Goal: Task Accomplishment & Management: Use online tool/utility

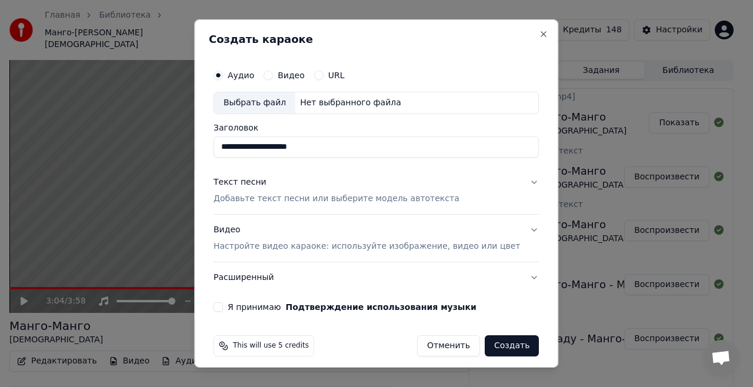
scroll to position [18, 0]
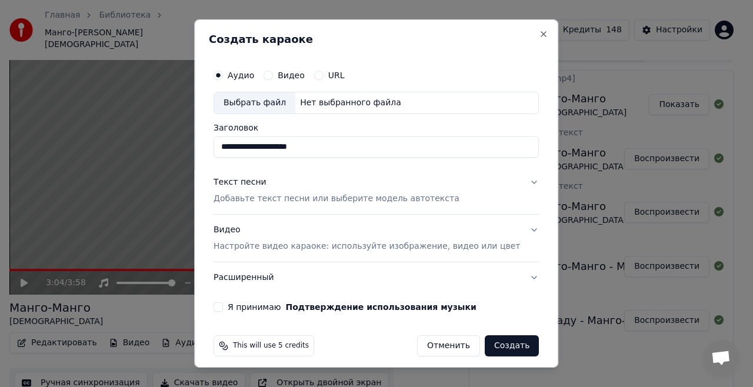
click at [344, 191] on div "Текст песни Добавьте текст песни или выберите модель автотекста" at bounding box center [337, 191] width 246 height 28
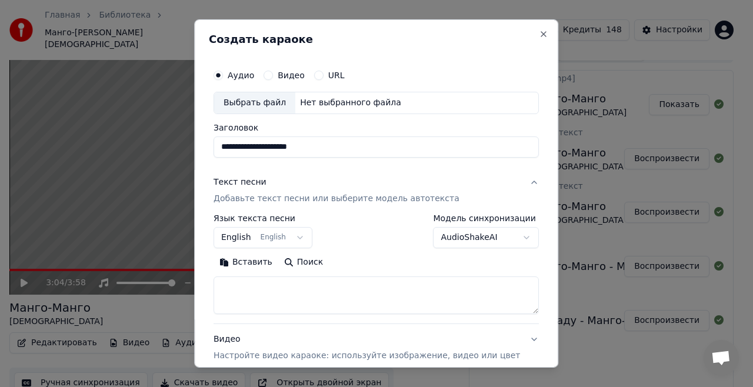
drag, startPoint x: 334, startPoint y: 148, endPoint x: 221, endPoint y: 141, distance: 113.2
click at [221, 141] on div "**********" at bounding box center [376, 193] width 364 height 348
click at [343, 102] on div "Нет выбранного файла" at bounding box center [350, 103] width 111 height 12
click at [337, 146] on input "**********" at bounding box center [376, 147] width 325 height 21
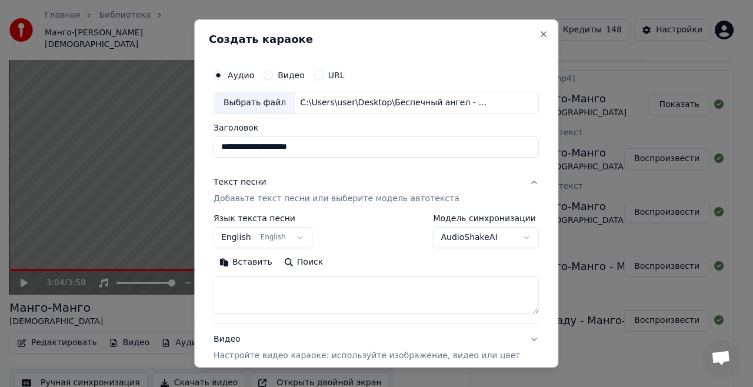
click at [337, 145] on input "**********" at bounding box center [376, 147] width 325 height 21
type input "**********"
click at [316, 195] on p "Добавьте текст песни или выберите модель автотекста" at bounding box center [337, 199] width 246 height 12
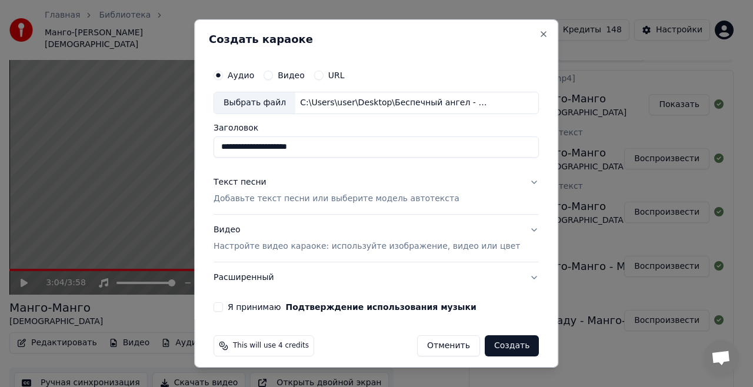
click at [310, 188] on div "Текст песни Добавьте текст песни или выберите модель автотекста" at bounding box center [337, 191] width 246 height 28
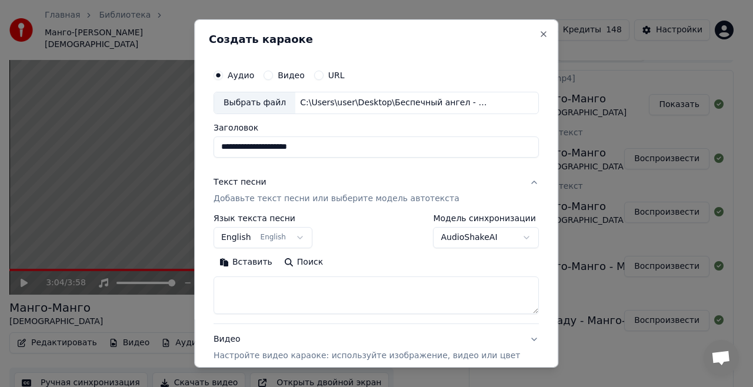
click at [281, 230] on body "Главная Библиотека Манго-Манго • Мамаду Создать Импортировать FAQ Видео-инструк…" at bounding box center [371, 175] width 743 height 387
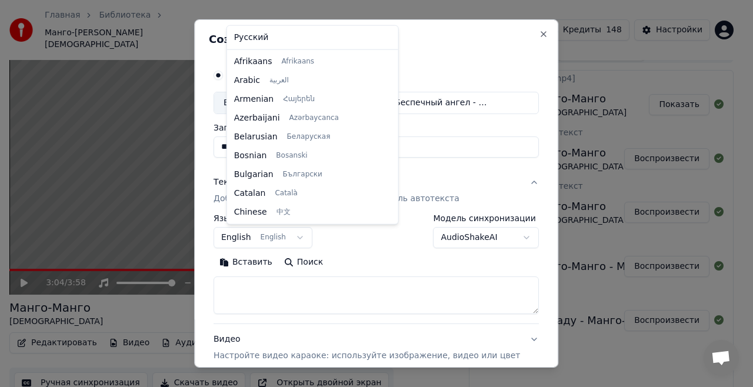
scroll to position [94, 0]
select select "**"
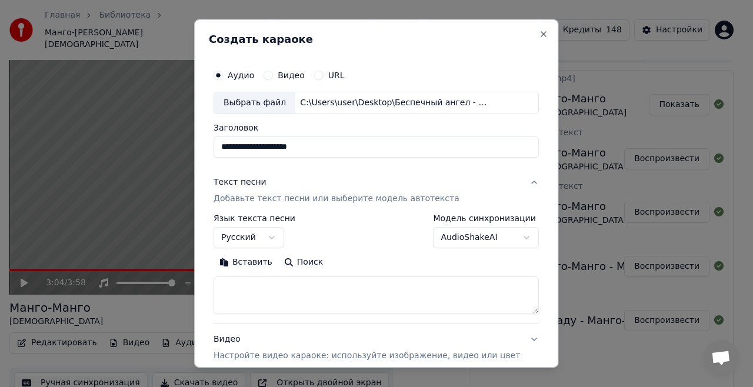
click at [267, 294] on textarea at bounding box center [376, 296] width 325 height 38
click at [278, 287] on textarea at bounding box center [376, 296] width 325 height 38
paste textarea "**********"
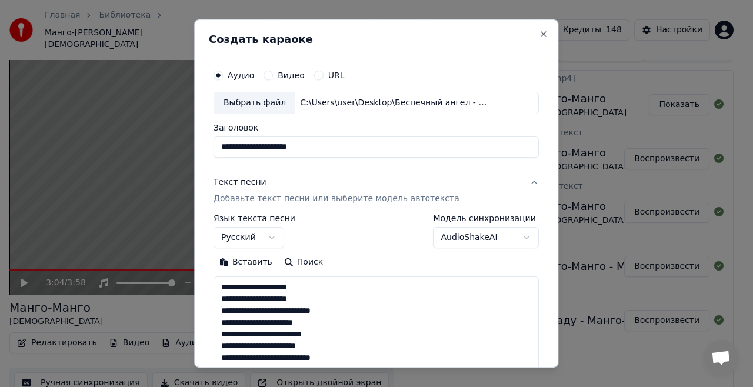
scroll to position [438, 0]
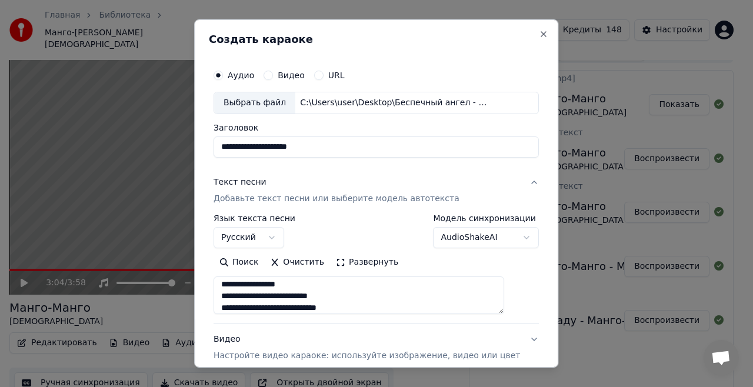
type textarea "**********"
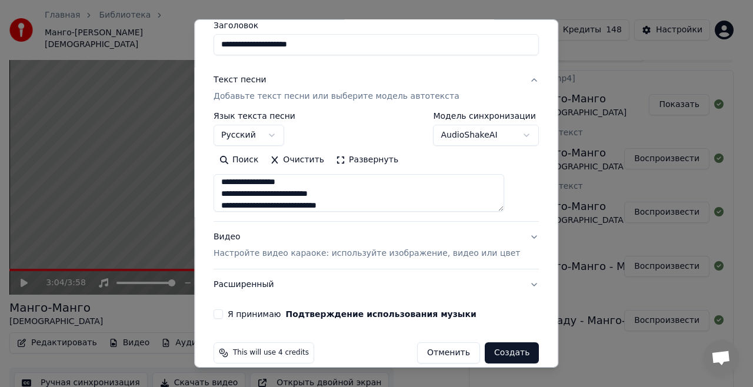
scroll to position [105, 0]
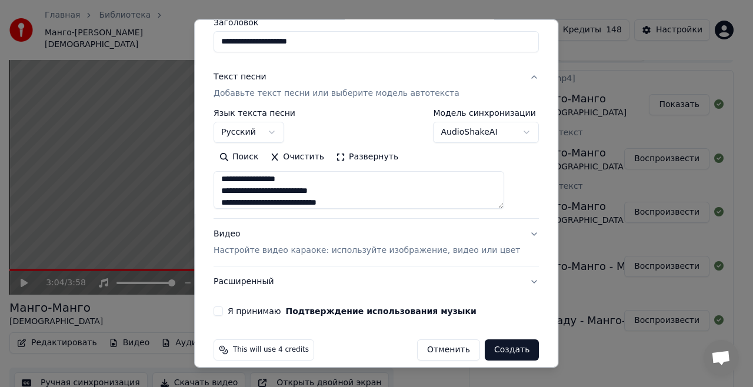
click at [478, 240] on div "Видео Настройте видео караоке: используйте изображение, видео или цвет" at bounding box center [367, 242] width 307 height 28
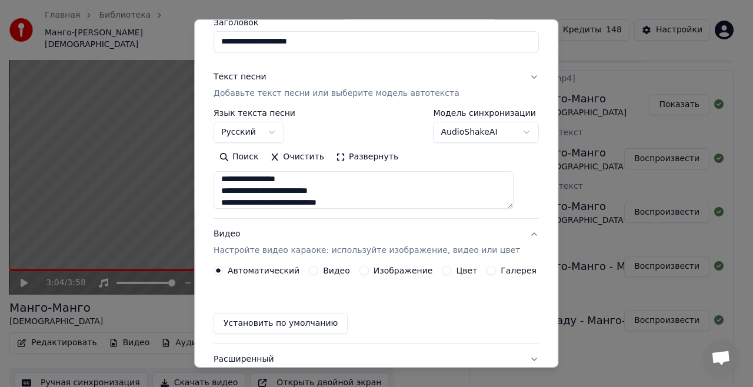
scroll to position [85, 0]
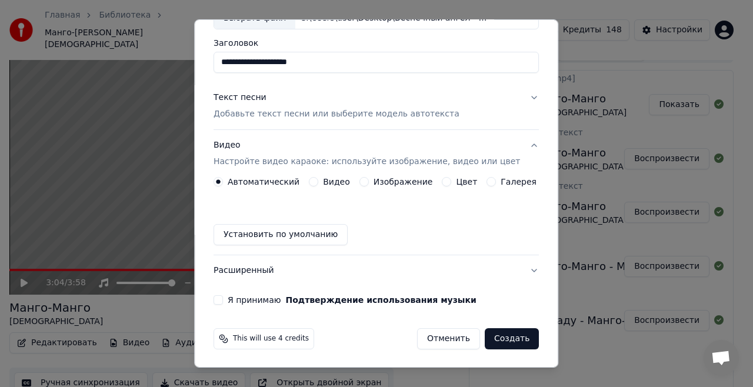
click at [331, 179] on label "Видео" at bounding box center [336, 182] width 27 height 8
click at [318, 179] on button "Видео" at bounding box center [313, 181] width 9 height 9
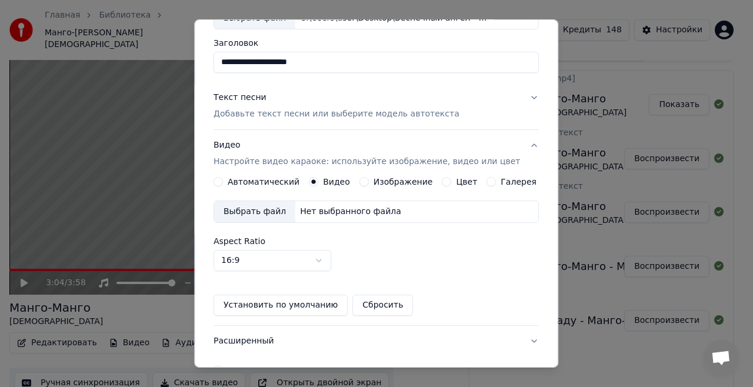
click at [313, 210] on div "Нет выбранного файла" at bounding box center [350, 212] width 111 height 12
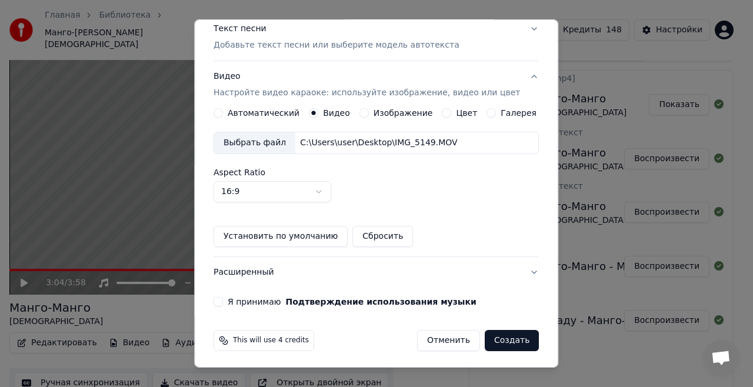
scroll to position [154, 0]
click at [250, 301] on label "Я принимаю Подтверждение использования музыки" at bounding box center [352, 301] width 249 height 8
click at [223, 301] on button "Я принимаю Подтверждение использования музыки" at bounding box center [218, 301] width 9 height 9
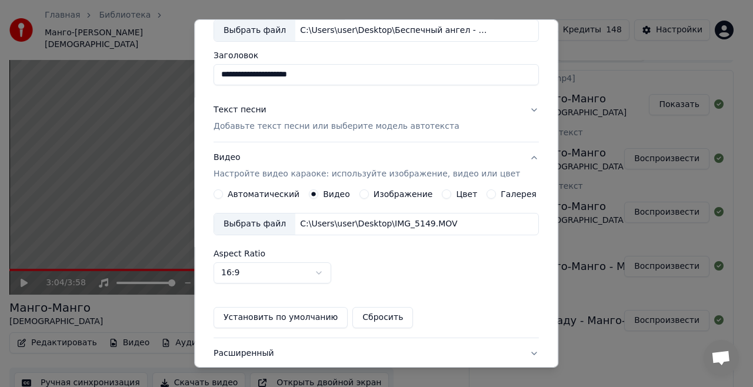
scroll to position [76, 0]
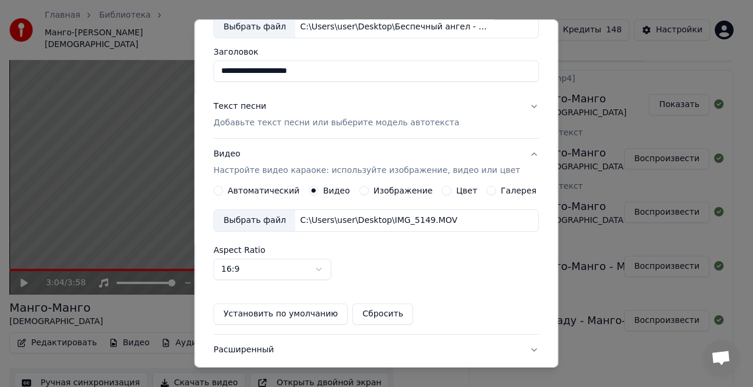
click at [516, 101] on button "Текст песни Добавьте текст песни или выберите модель автотекста" at bounding box center [376, 114] width 325 height 47
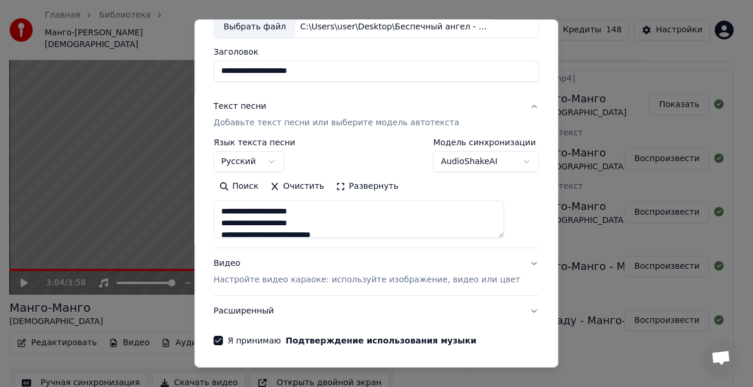
click at [516, 101] on button "Текст песни Добавьте текст песни или выберите модель автотекста" at bounding box center [376, 114] width 325 height 47
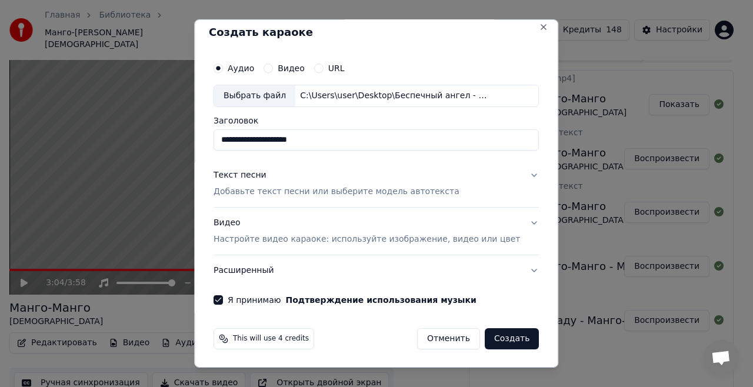
scroll to position [6, 0]
click at [490, 338] on button "Создать" at bounding box center [512, 339] width 54 height 21
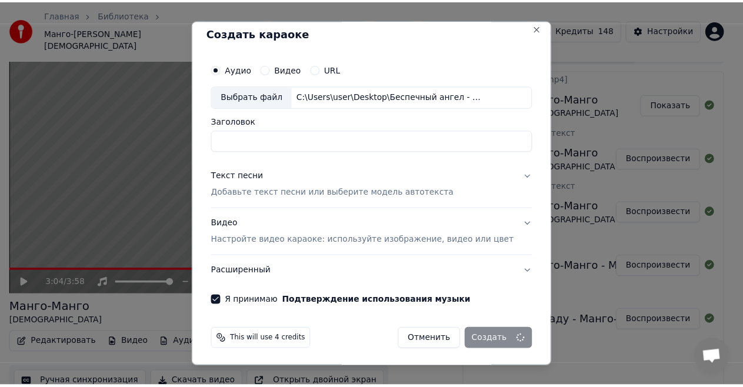
scroll to position [18, 0]
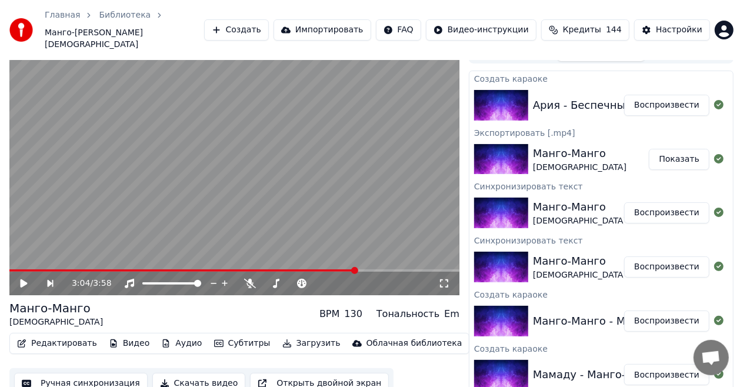
click at [542, 97] on div "Ария - Беспечный ангел" at bounding box center [600, 105] width 135 height 16
click at [587, 85] on div "Ария - Беспечный ангел Воспроизвести" at bounding box center [602, 105] width 264 height 40
click at [646, 95] on button "Воспроизвести" at bounding box center [666, 105] width 85 height 21
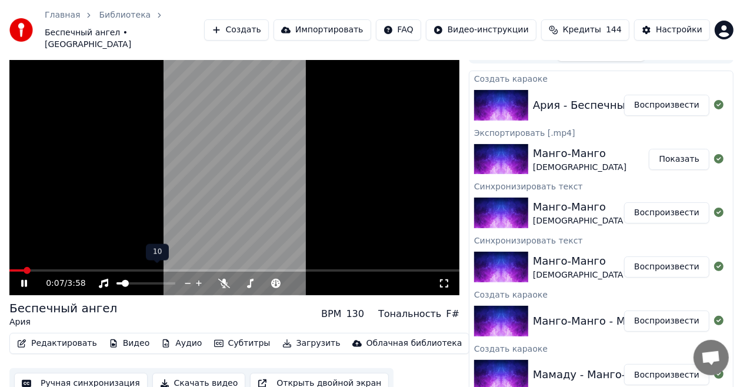
click at [122, 280] on span at bounding box center [125, 283] width 7 height 7
click at [170, 270] on span at bounding box center [234, 271] width 450 height 2
click at [23, 280] on icon at bounding box center [24, 283] width 6 height 7
click at [62, 335] on button "Редактировать" at bounding box center [56, 343] width 89 height 16
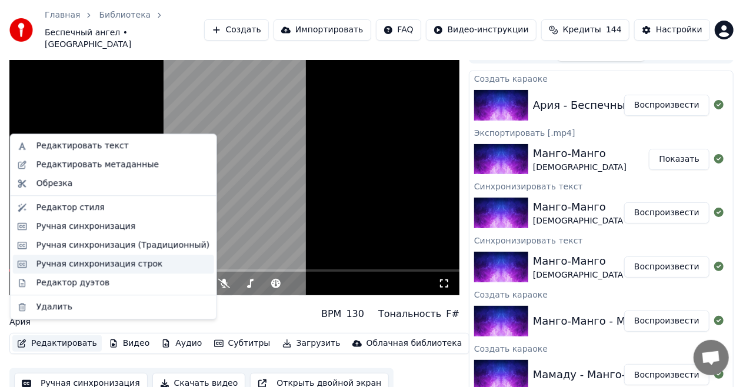
click at [114, 265] on div "Ручная синхронизация строк" at bounding box center [99, 264] width 127 height 12
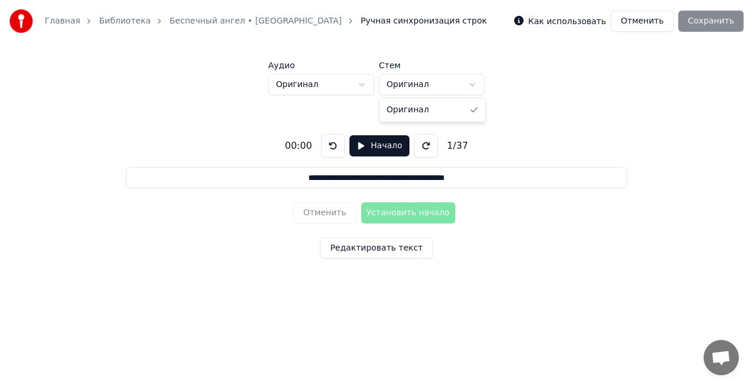
click at [425, 84] on html "**********" at bounding box center [376, 156] width 753 height 312
drag, startPoint x: 425, startPoint y: 84, endPoint x: 406, endPoint y: 83, distance: 19.4
click at [425, 84] on html "**********" at bounding box center [376, 156] width 753 height 312
click at [343, 84] on html "**********" at bounding box center [376, 156] width 753 height 312
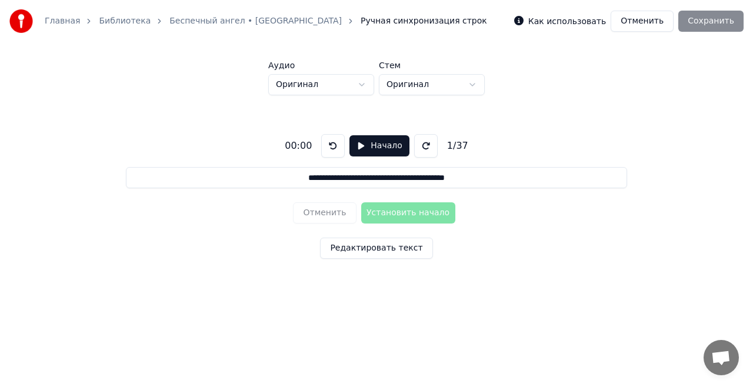
click at [209, 22] on link "Беспечный ангел • [GEOGRAPHIC_DATA]" at bounding box center [255, 21] width 172 height 12
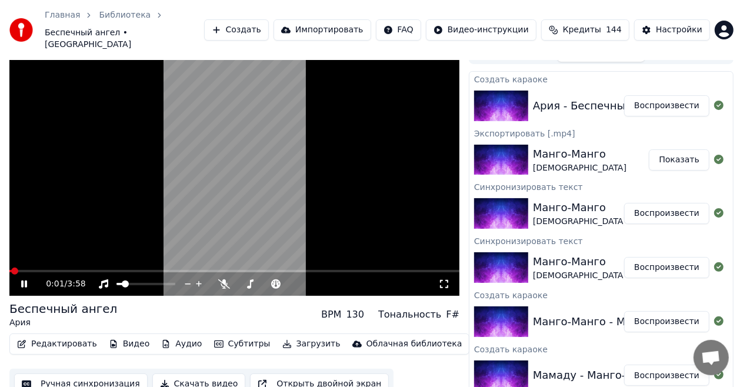
scroll to position [18, 0]
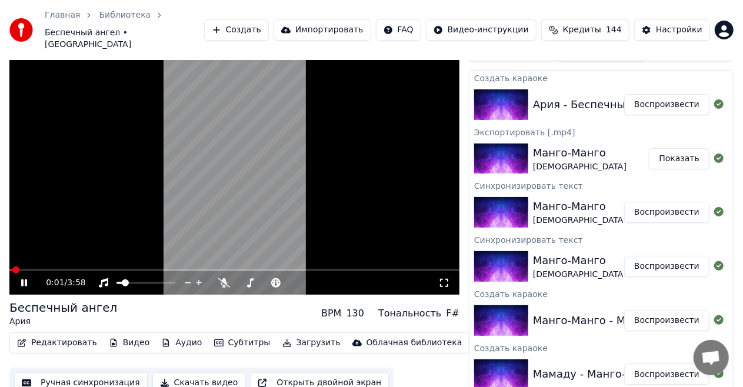
click at [19, 278] on icon at bounding box center [32, 282] width 27 height 9
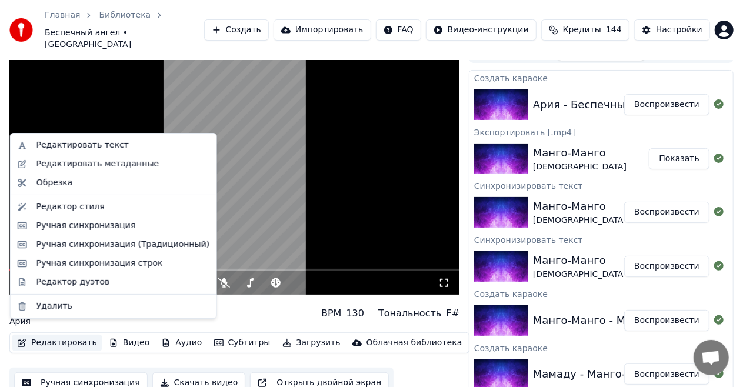
click at [67, 335] on button "Редактировать" at bounding box center [56, 343] width 89 height 16
click at [118, 227] on div "Ручная синхронизация" at bounding box center [85, 226] width 99 height 12
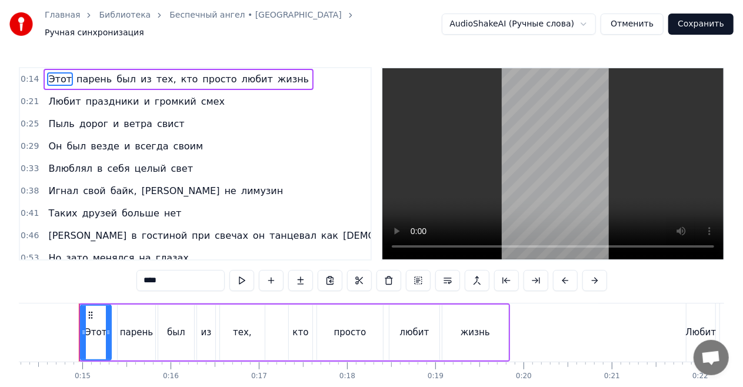
scroll to position [0, 1262]
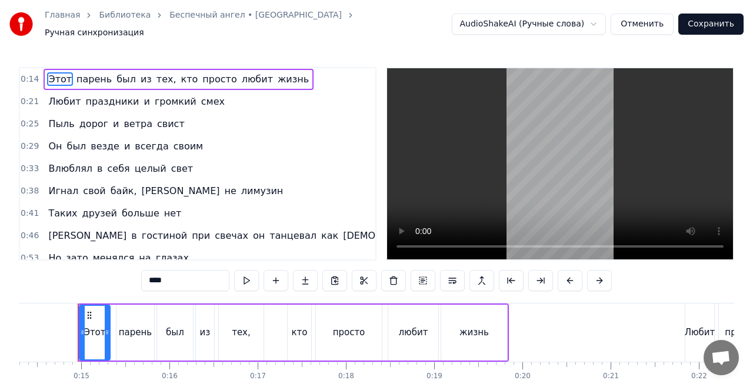
click at [568, 22] on html "Главная Библиотека Беспечный ангел • [PERSON_NAME] синхронизация AudioShakeAI (…" at bounding box center [376, 220] width 753 height 441
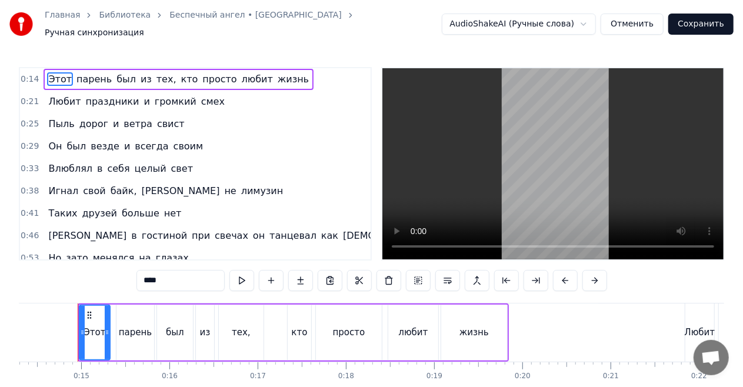
click at [568, 22] on html "Главная Библиотека Беспечный ангел • [PERSON_NAME] синхронизация AudioShakeAI (…" at bounding box center [371, 220] width 743 height 441
click at [244, 274] on button at bounding box center [242, 280] width 25 height 21
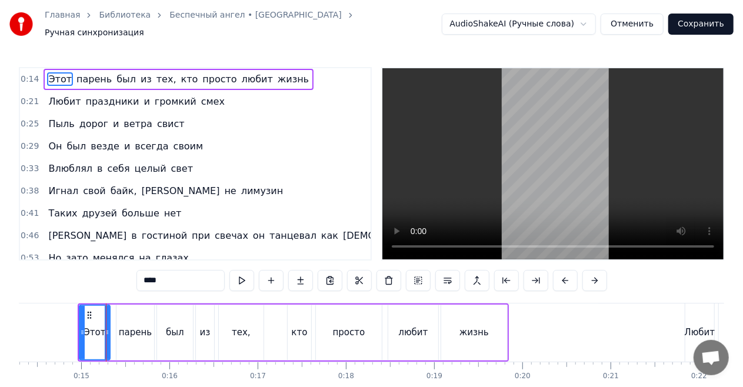
click at [225, 21] on link "Беспечный ангел • [GEOGRAPHIC_DATA]" at bounding box center [255, 15] width 172 height 12
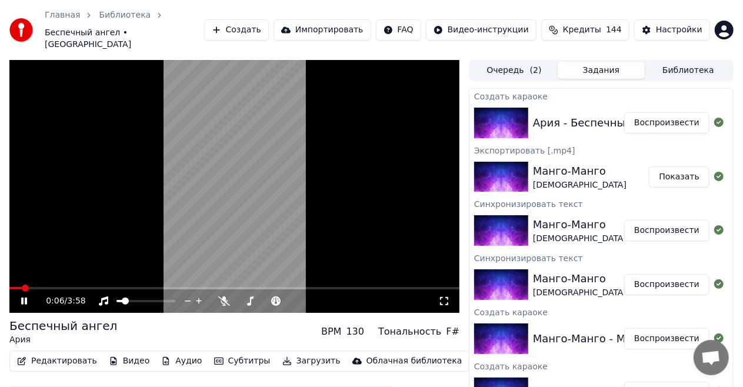
click at [208, 234] on video at bounding box center [234, 186] width 450 height 253
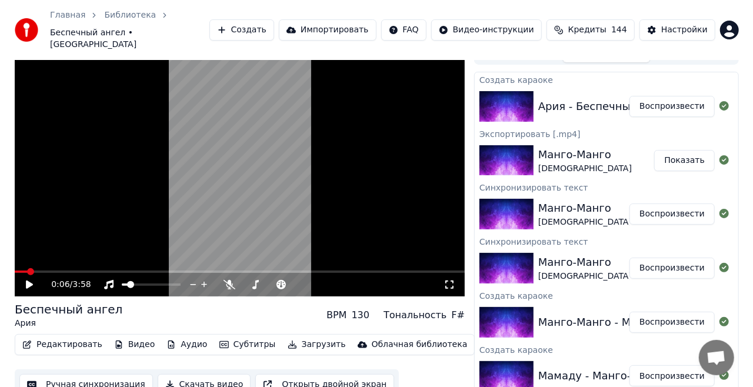
scroll to position [18, 0]
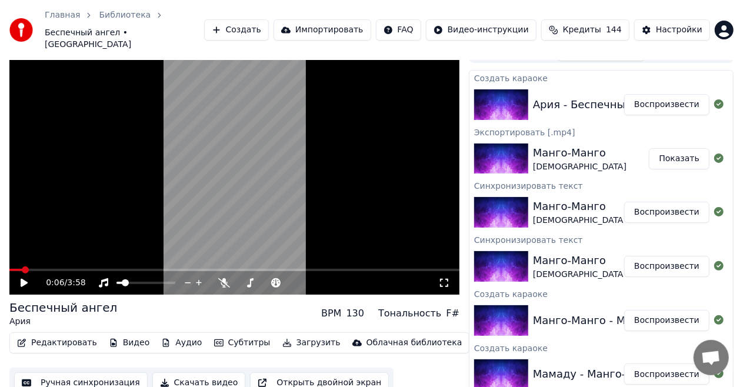
click at [63, 335] on button "Редактировать" at bounding box center [56, 343] width 89 height 16
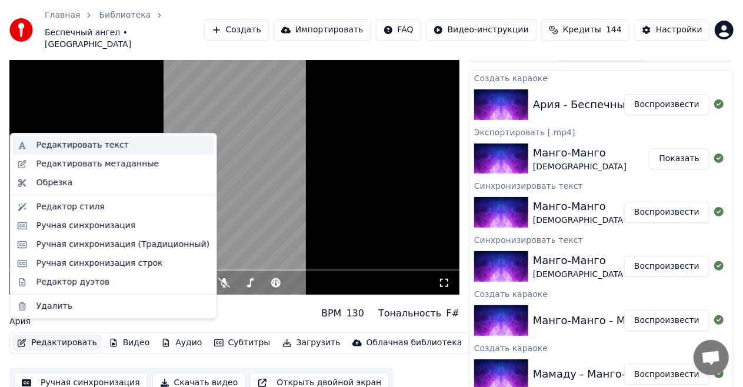
click at [105, 145] on div "Редактировать текст" at bounding box center [82, 145] width 92 height 12
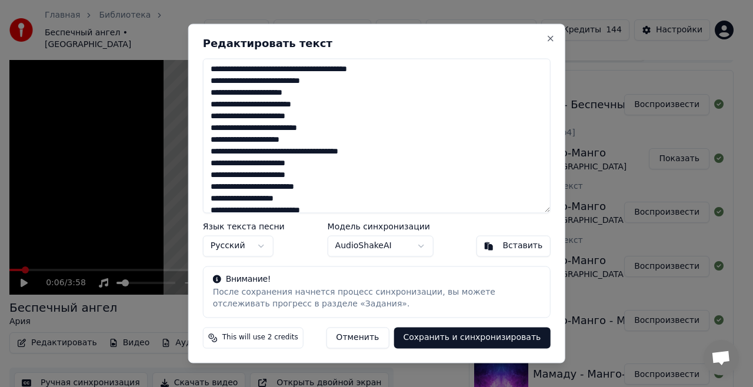
click at [397, 247] on body "Главная Библиотека Беспечный ангел • [PERSON_NAME] Импортировать FAQ Видео-инст…" at bounding box center [371, 175] width 743 height 387
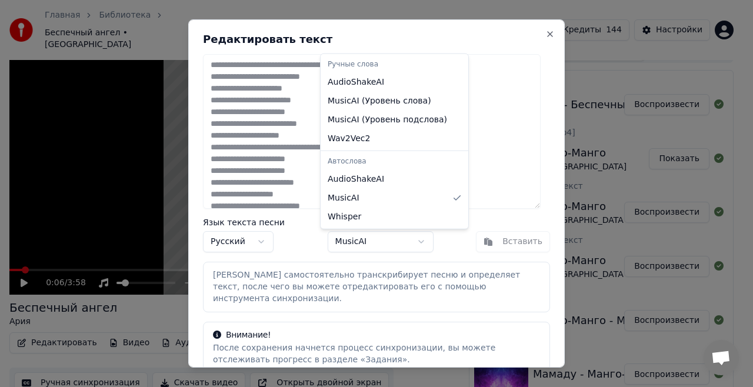
click at [394, 244] on body "Главная Библиотека Беспечный ангел • [PERSON_NAME] Импортировать FAQ Видео-инст…" at bounding box center [371, 175] width 743 height 387
click at [383, 242] on body "Главная Библиотека Беспечный ангел • [PERSON_NAME] Импортировать FAQ Видео-инст…" at bounding box center [371, 175] width 743 height 387
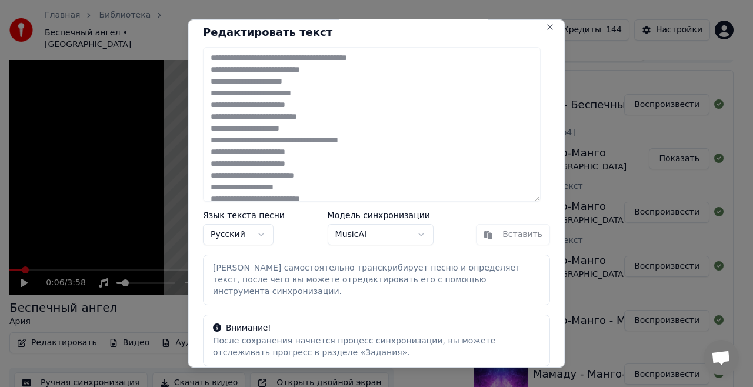
scroll to position [38, 0]
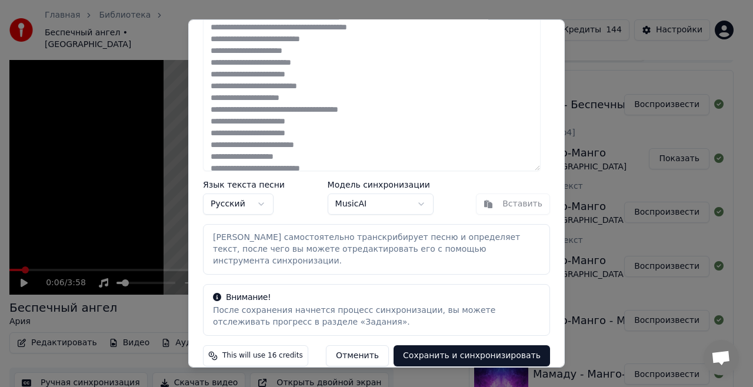
click at [479, 346] on button "Сохранить и синхронизировать" at bounding box center [472, 355] width 157 height 21
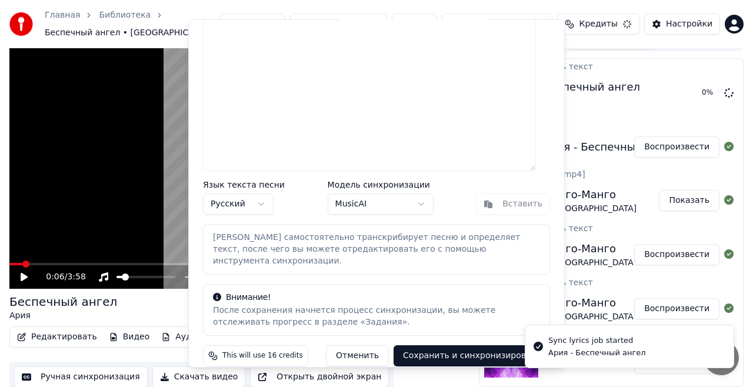
scroll to position [18, 0]
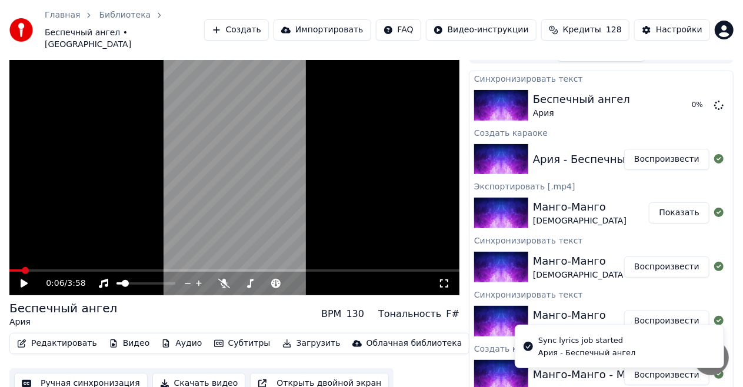
click at [27, 279] on icon at bounding box center [32, 283] width 27 height 9
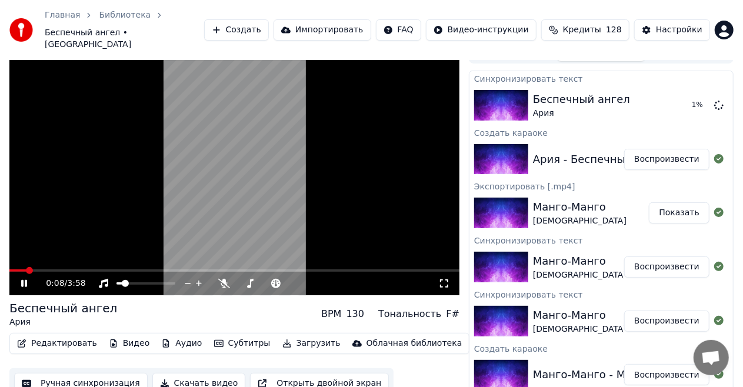
click at [27, 279] on icon at bounding box center [32, 283] width 27 height 9
click at [9, 267] on span at bounding box center [12, 270] width 7 height 7
click at [31, 270] on span at bounding box center [234, 271] width 450 height 2
click at [25, 280] on icon at bounding box center [24, 283] width 6 height 7
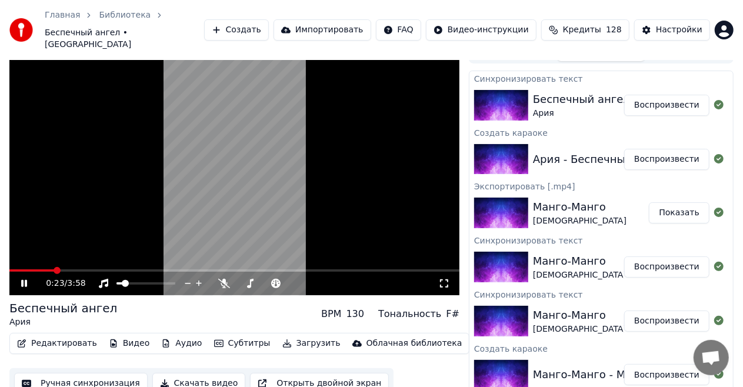
click at [48, 335] on button "Редактировать" at bounding box center [56, 343] width 89 height 16
click at [53, 351] on div "Редактировать Видео Аудио Субтитры Загрузить Облачная библиотека Ручная синхрон…" at bounding box center [234, 366] width 450 height 66
click at [25, 280] on icon at bounding box center [24, 283] width 6 height 7
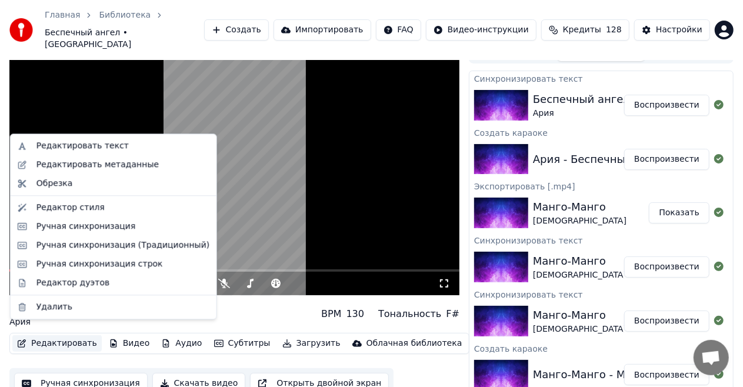
click at [60, 335] on button "Редактировать" at bounding box center [56, 343] width 89 height 16
click at [115, 145] on div "Редактировать текст" at bounding box center [122, 146] width 173 height 12
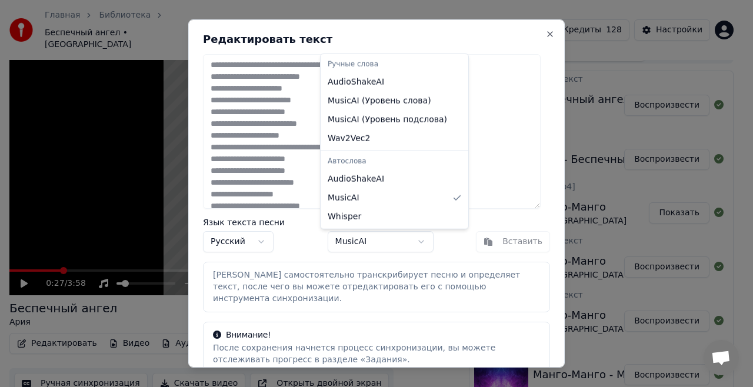
click at [406, 240] on body "Главная Библиотека Беспечный ангел • [PERSON_NAME] Импортировать FAQ Видео-инст…" at bounding box center [371, 175] width 743 height 387
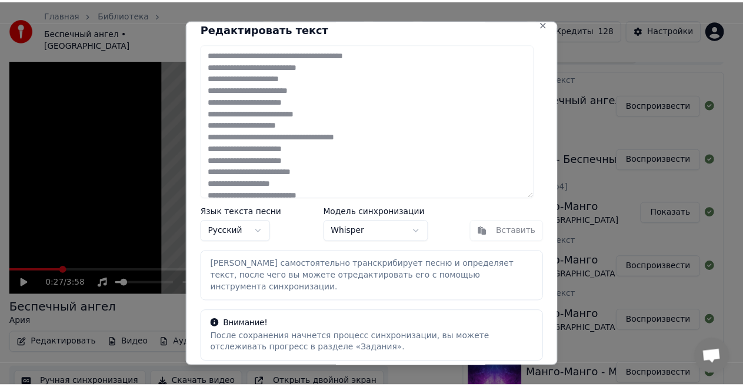
scroll to position [38, 0]
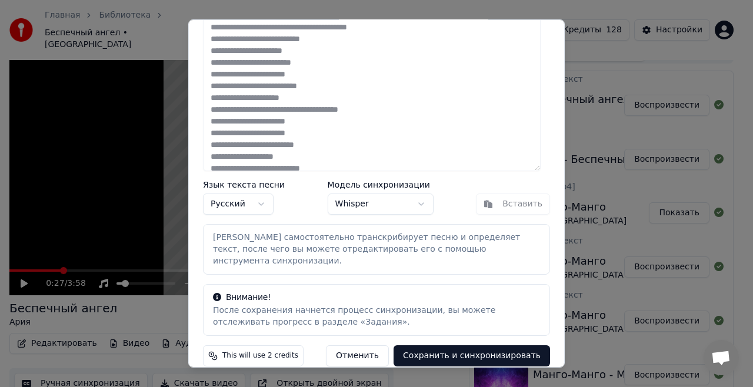
click at [473, 345] on button "Сохранить и синхронизировать" at bounding box center [472, 355] width 157 height 21
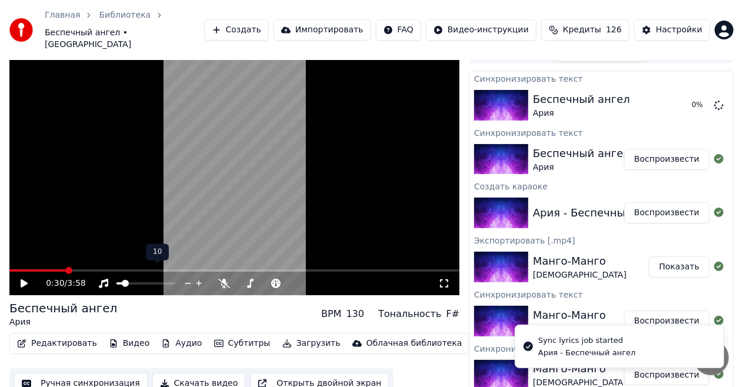
click at [65, 267] on span at bounding box center [68, 270] width 7 height 7
click at [27, 280] on icon at bounding box center [24, 284] width 7 height 8
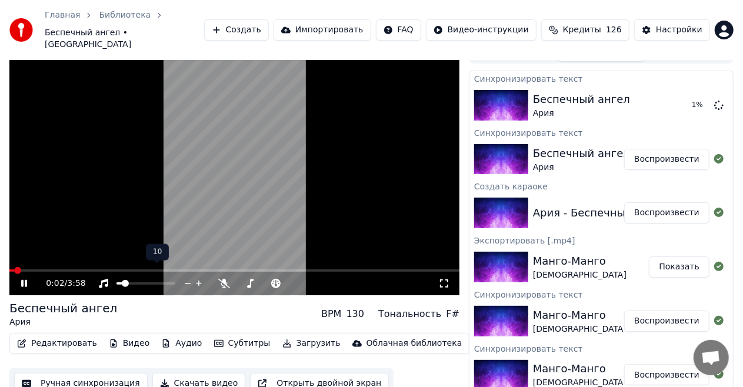
click at [26, 280] on icon at bounding box center [24, 283] width 6 height 7
click at [265, 280] on span at bounding box center [266, 283] width 7 height 7
click at [27, 279] on icon at bounding box center [32, 283] width 27 height 9
click at [27, 280] on icon at bounding box center [24, 283] width 6 height 7
click at [290, 280] on span at bounding box center [292, 283] width 7 height 7
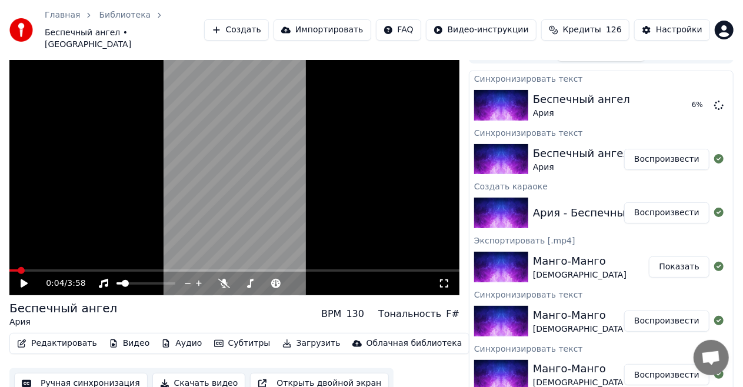
click at [21, 280] on icon at bounding box center [24, 284] width 7 height 8
click at [119, 280] on span at bounding box center [122, 283] width 7 height 7
click at [25, 279] on icon at bounding box center [32, 283] width 27 height 9
click at [443, 279] on icon at bounding box center [444, 283] width 12 height 9
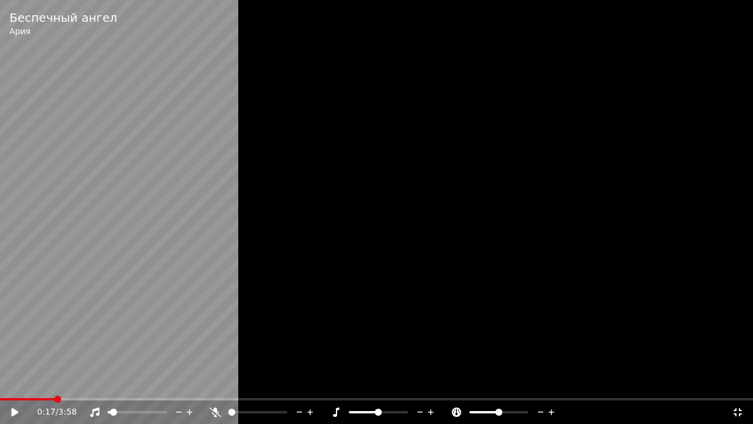
click at [740, 387] on icon at bounding box center [738, 412] width 8 height 8
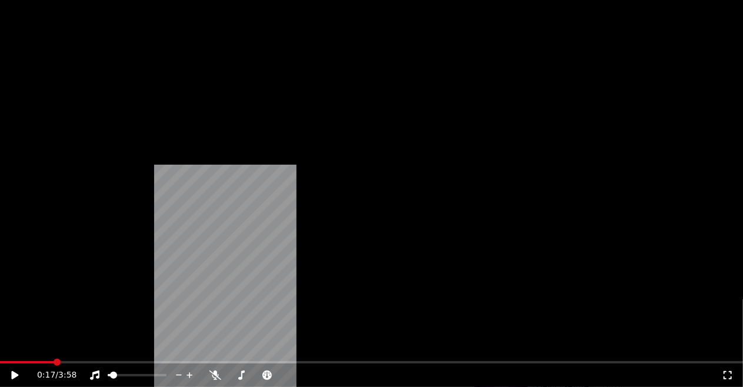
click at [228, 104] on button "Субтитры" at bounding box center [243, 95] width 66 height 16
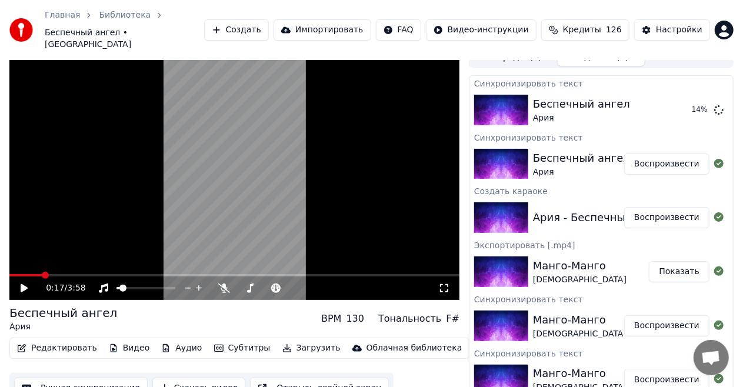
click at [158, 305] on div "Беспечный ангел Ария BPM 130 Тональность F#" at bounding box center [234, 319] width 450 height 28
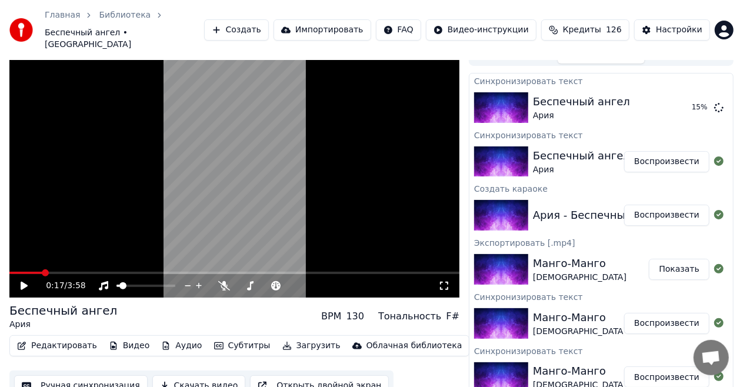
scroll to position [18, 0]
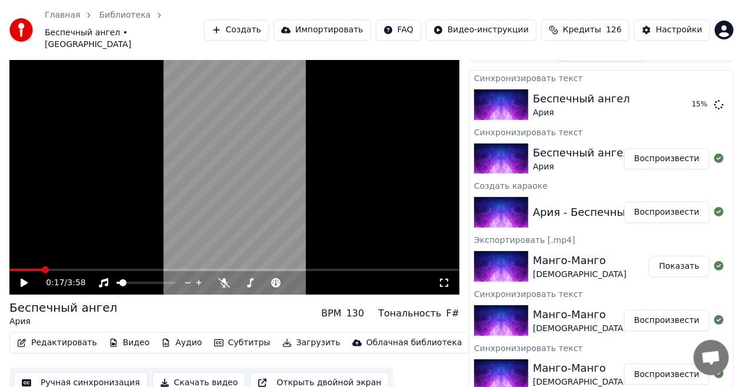
click at [119, 373] on button "Ручная синхронизация" at bounding box center [81, 383] width 134 height 21
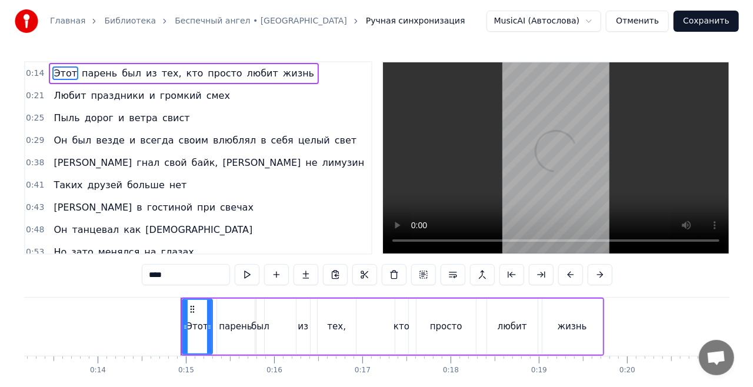
scroll to position [0, 1260]
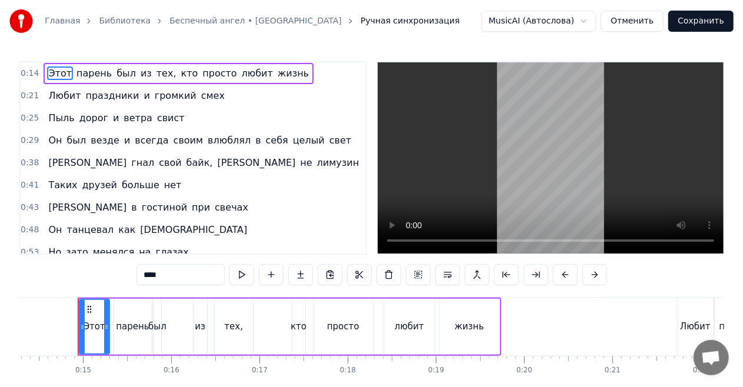
click at [219, 19] on link "Беспечный ангел • [GEOGRAPHIC_DATA]" at bounding box center [255, 21] width 172 height 12
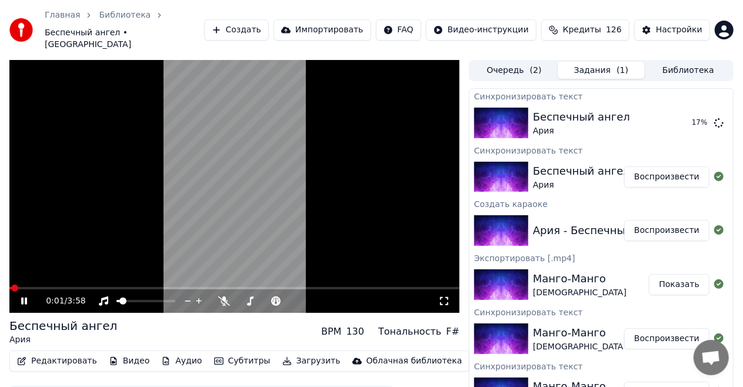
click at [229, 152] on video at bounding box center [234, 186] width 450 height 253
click at [660, 167] on button "Воспроизвести" at bounding box center [666, 177] width 85 height 21
click at [288, 188] on video at bounding box center [234, 186] width 450 height 253
click at [269, 26] on button "Создать" at bounding box center [236, 29] width 65 height 21
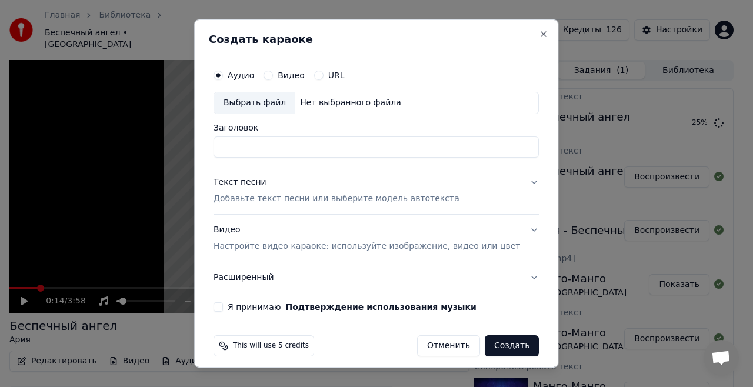
click at [366, 98] on div "Нет выбранного файла" at bounding box center [350, 103] width 111 height 12
type input "**********"
click at [327, 197] on p "Добавьте текст песни или выберите модель автотекста" at bounding box center [337, 199] width 246 height 12
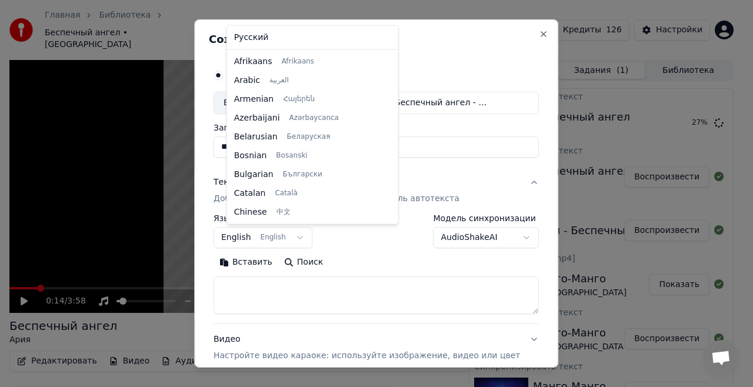
click at [290, 236] on body "Главная Библиотека Беспечный ангел • [PERSON_NAME] Импортировать FAQ Видео-инст…" at bounding box center [371, 193] width 743 height 387
select select "**"
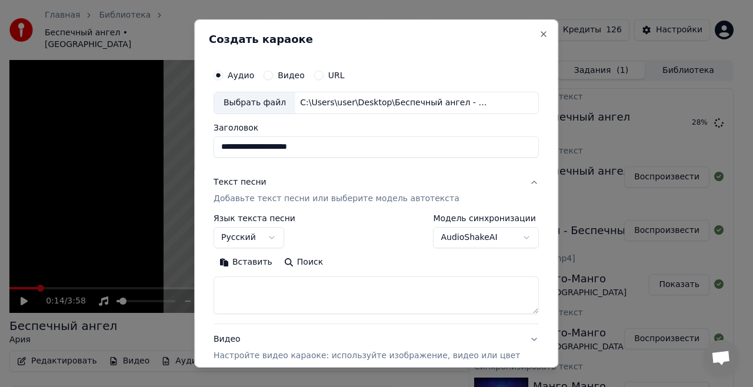
click at [268, 292] on textarea at bounding box center [376, 296] width 325 height 38
paste textarea "**********"
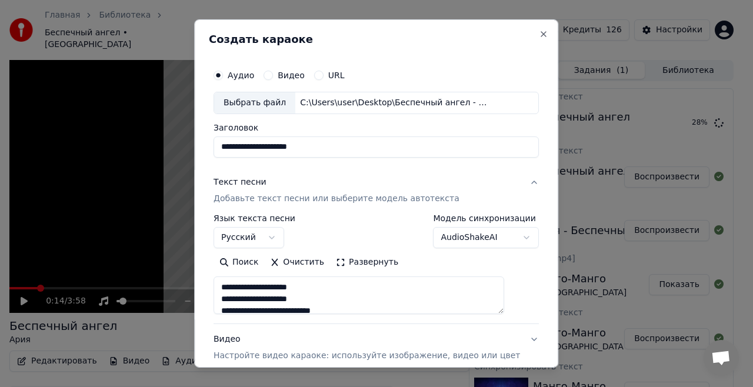
scroll to position [438, 0]
type textarea "**********"
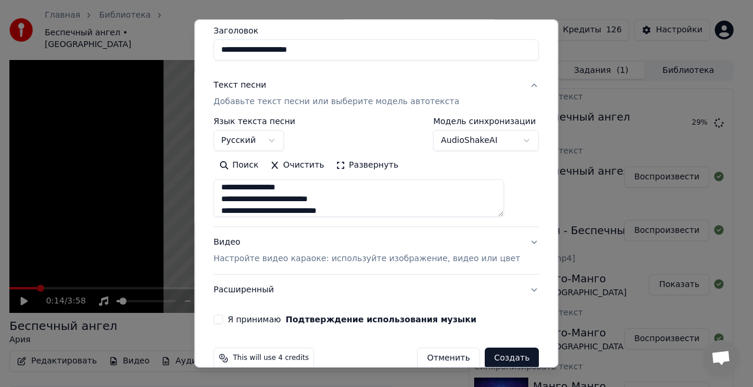
click at [457, 247] on div "Видео Настройте видео караоке: используйте изображение, видео или цвет" at bounding box center [367, 251] width 307 height 28
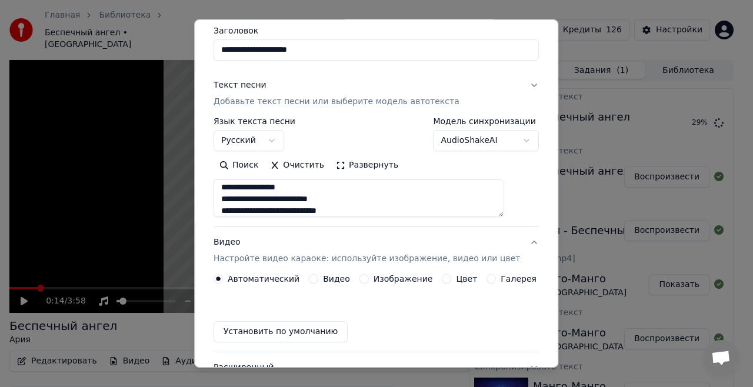
scroll to position [85, 0]
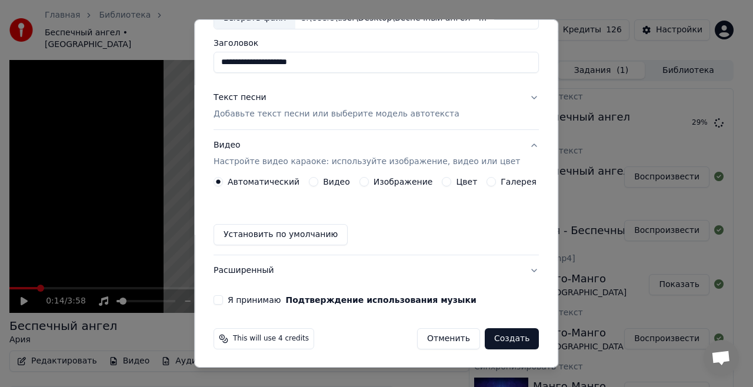
click at [320, 181] on div "Видео" at bounding box center [329, 181] width 41 height 9
click at [315, 178] on button "Видео" at bounding box center [313, 181] width 9 height 9
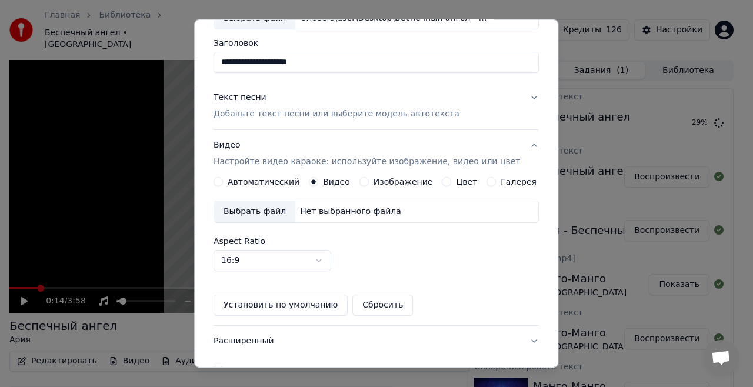
click at [286, 210] on div "Выбрать файл" at bounding box center [254, 211] width 81 height 21
click at [327, 260] on body "Главная Библиотека Беспечный ангел • [PERSON_NAME] Импортировать FAQ Видео-инст…" at bounding box center [371, 193] width 743 height 387
click at [398, 256] on body "Главная Библиотека Беспечный ангел • [PERSON_NAME] Импортировать FAQ Видео-инст…" at bounding box center [371, 193] width 743 height 387
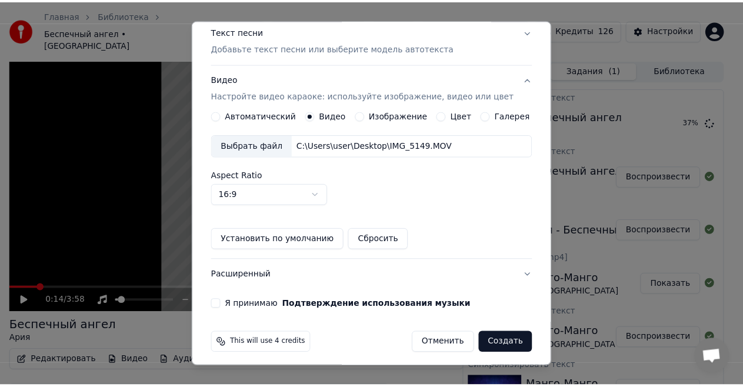
scroll to position [154, 0]
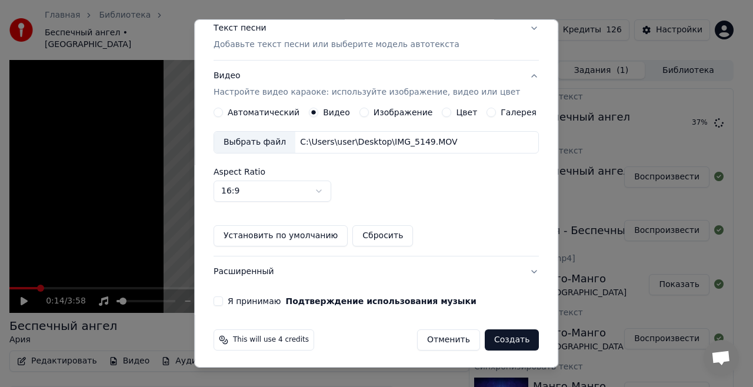
click at [441, 341] on button "Отменить" at bounding box center [448, 340] width 63 height 21
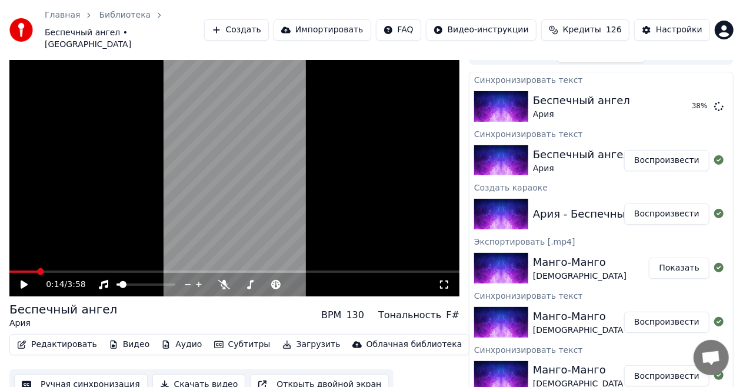
scroll to position [18, 0]
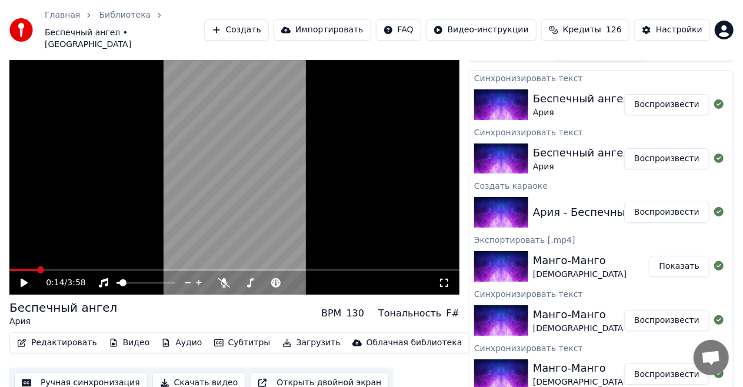
click at [83, 335] on button "Редактировать" at bounding box center [56, 343] width 89 height 16
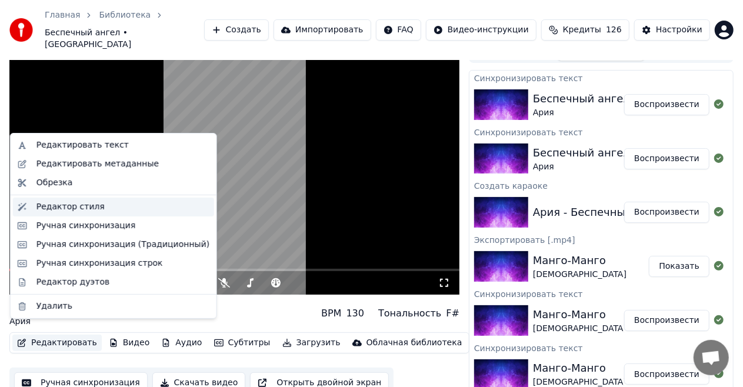
click at [122, 202] on div "Редактор стиля" at bounding box center [122, 207] width 173 height 12
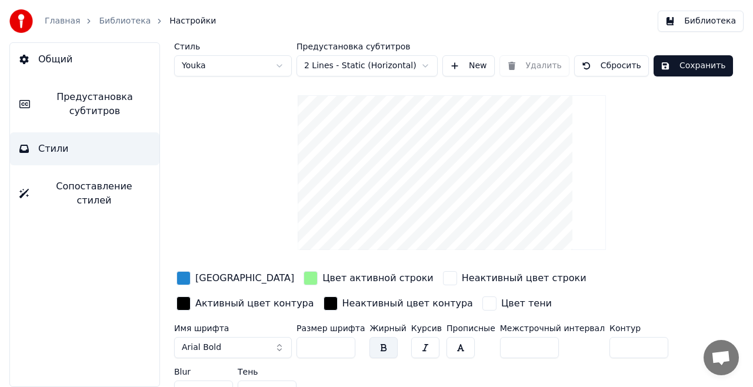
click at [378, 65] on html "Главная Библиотека Настройки Библиотека Общий Предустановка субтитров Стили Соп…" at bounding box center [376, 193] width 753 height 387
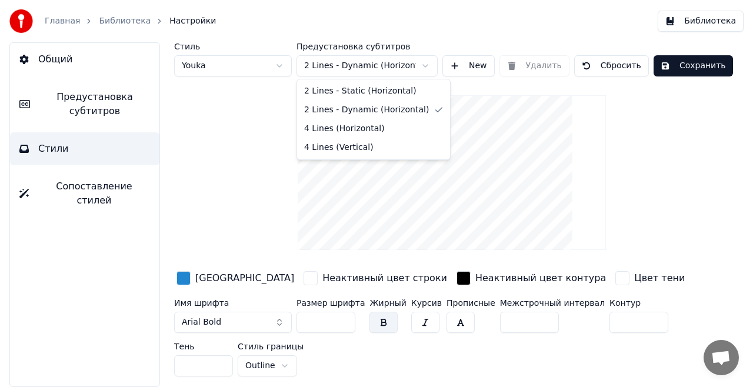
click at [360, 67] on html "Главная Библиотека Настройки Библиотека Общий Предустановка субтитров Стили Соп…" at bounding box center [376, 193] width 753 height 387
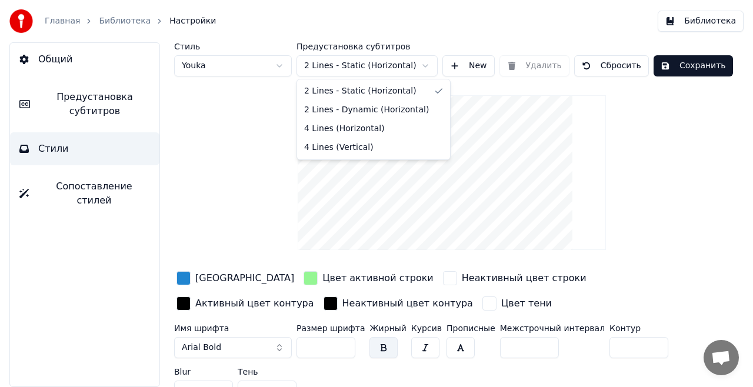
click at [364, 64] on html "Главная Библиотека Настройки Библиотека Общий Предустановка субтитров Стили Соп…" at bounding box center [376, 193] width 753 height 387
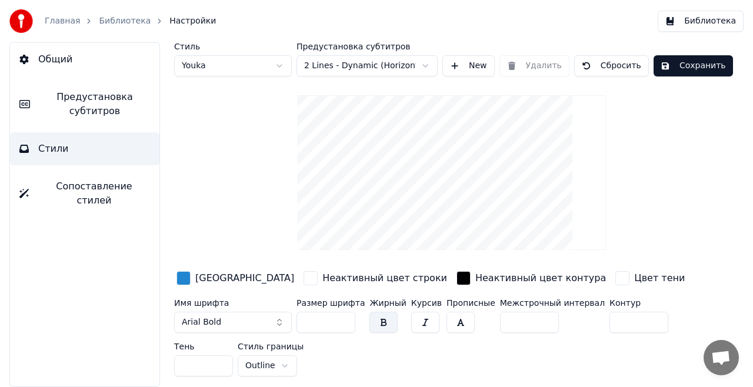
click at [666, 65] on button "Сохранить" at bounding box center [693, 65] width 79 height 21
click at [666, 65] on button "Готово" at bounding box center [685, 65] width 63 height 21
click at [660, 65] on button "Сохранить" at bounding box center [693, 65] width 79 height 21
click at [132, 21] on link "Библиотека" at bounding box center [125, 21] width 52 height 12
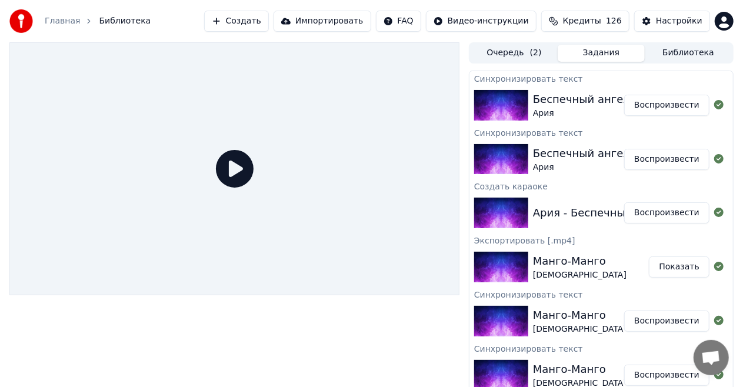
click at [520, 102] on img at bounding box center [501, 105] width 54 height 31
click at [238, 168] on icon at bounding box center [235, 169] width 38 height 38
click at [225, 168] on icon at bounding box center [235, 169] width 38 height 38
click at [637, 149] on button "Воспроизвести" at bounding box center [666, 159] width 85 height 21
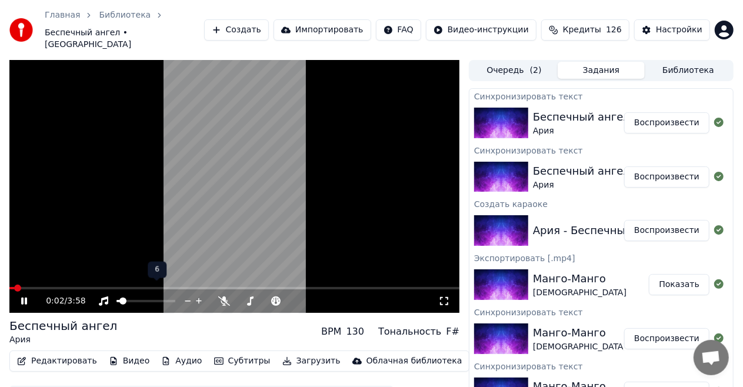
click at [120, 298] on span at bounding box center [122, 301] width 7 height 7
click at [118, 298] on span at bounding box center [121, 301] width 7 height 7
click at [529, 117] on div at bounding box center [503, 123] width 59 height 31
click at [641, 112] on button "Воспроизвести" at bounding box center [666, 122] width 85 height 21
click at [658, 167] on button "Воспроизвести" at bounding box center [666, 177] width 85 height 21
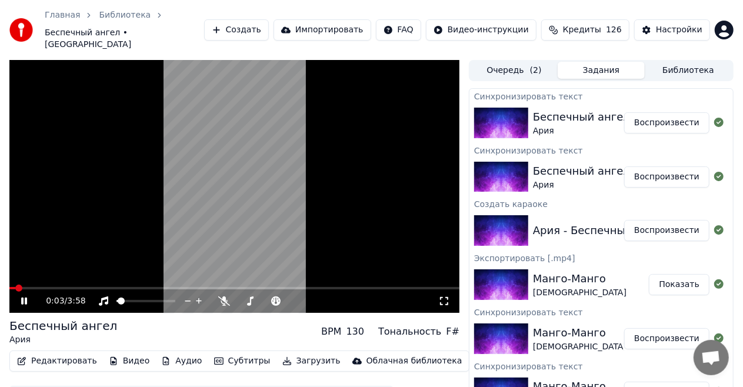
click at [212, 208] on video at bounding box center [234, 186] width 450 height 253
click at [644, 220] on button "Воспроизвести" at bounding box center [666, 230] width 85 height 21
click at [24, 298] on icon at bounding box center [24, 301] width 6 height 7
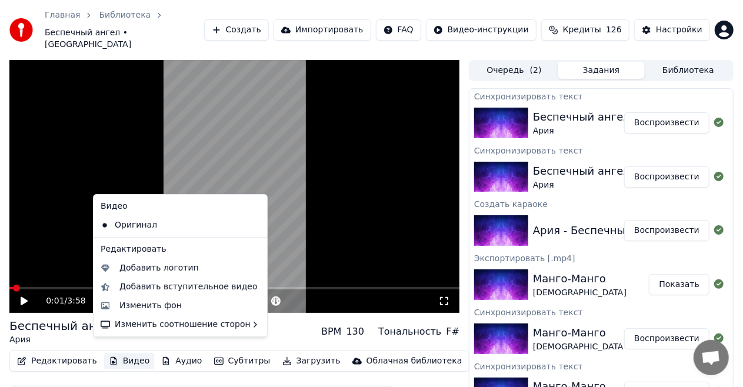
click at [121, 353] on button "Видео" at bounding box center [129, 361] width 51 height 16
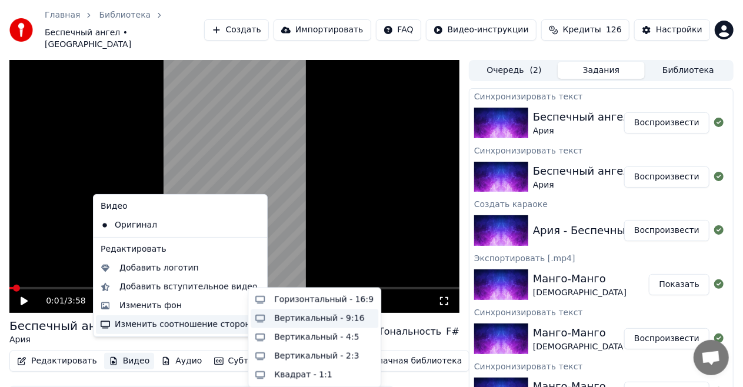
click at [279, 316] on div "Вертикальный - 9:16" at bounding box center [319, 319] width 90 height 12
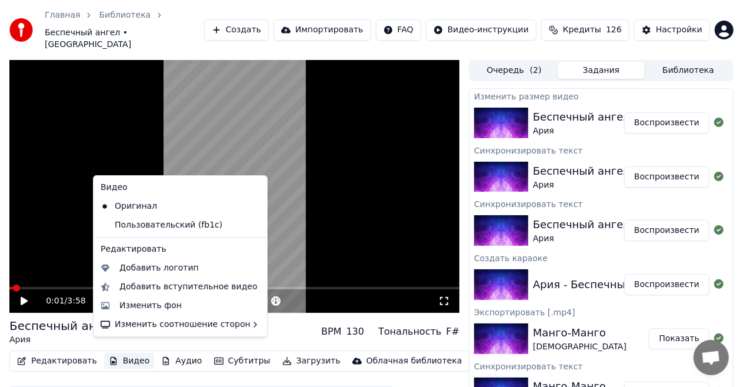
click at [116, 353] on button "Видео" at bounding box center [129, 361] width 51 height 16
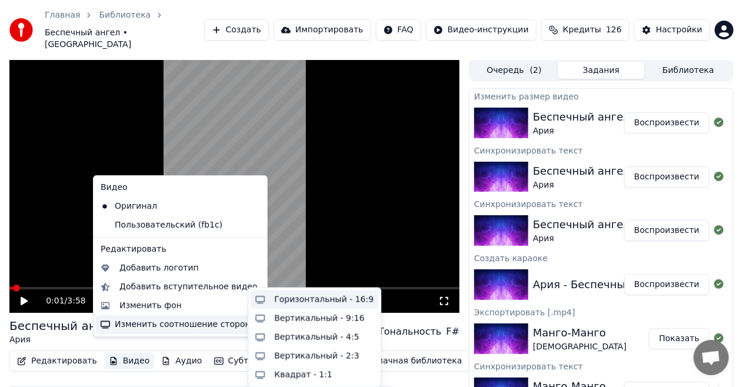
click at [297, 299] on div "Горизонтальный - 16:9" at bounding box center [323, 300] width 99 height 12
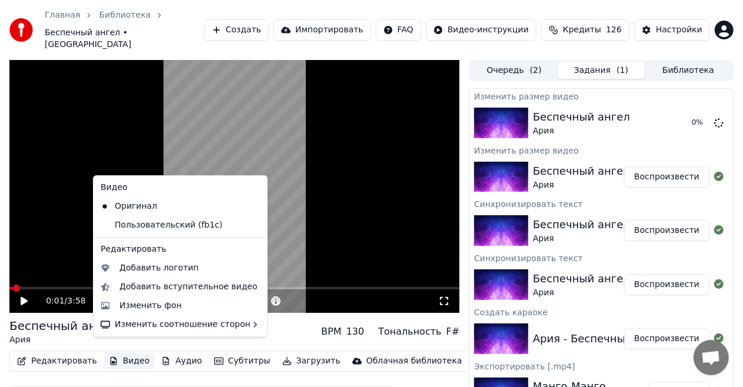
click at [128, 353] on button "Видео" at bounding box center [129, 361] width 51 height 16
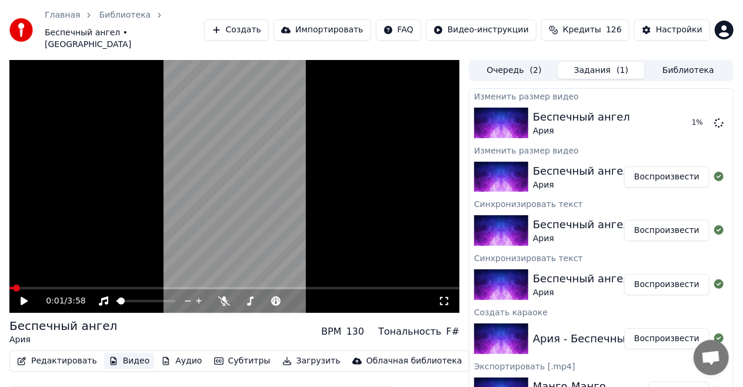
click at [128, 353] on button "Видео" at bounding box center [129, 361] width 51 height 16
click at [327, 186] on video at bounding box center [234, 186] width 450 height 253
click at [21, 297] on icon at bounding box center [32, 301] width 27 height 9
click at [714, 118] on icon at bounding box center [718, 122] width 9 height 9
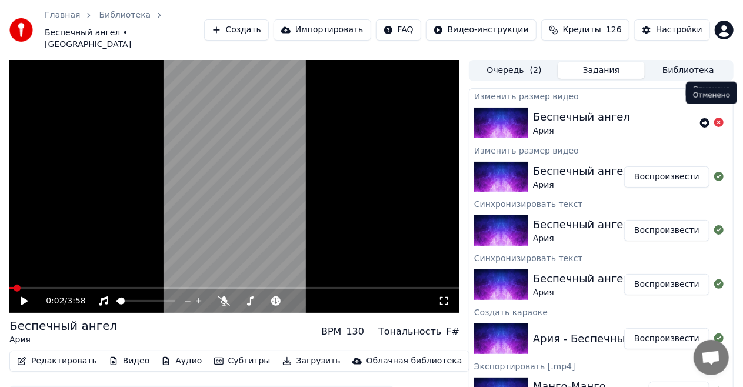
click at [714, 118] on icon at bounding box center [718, 122] width 9 height 9
